Goal: Entertainment & Leisure: Consume media (video, audio)

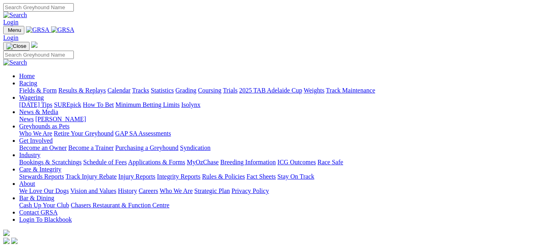
click at [93, 87] on link "Results & Replays" at bounding box center [81, 90] width 47 height 7
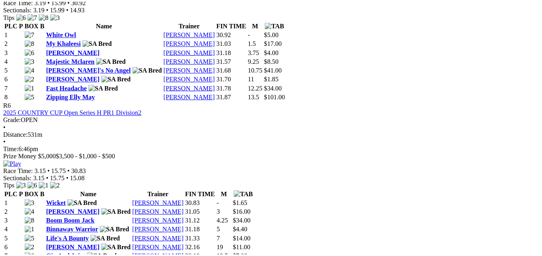
scroll to position [1077, 0]
